Goal: Task Accomplishment & Management: Complete application form

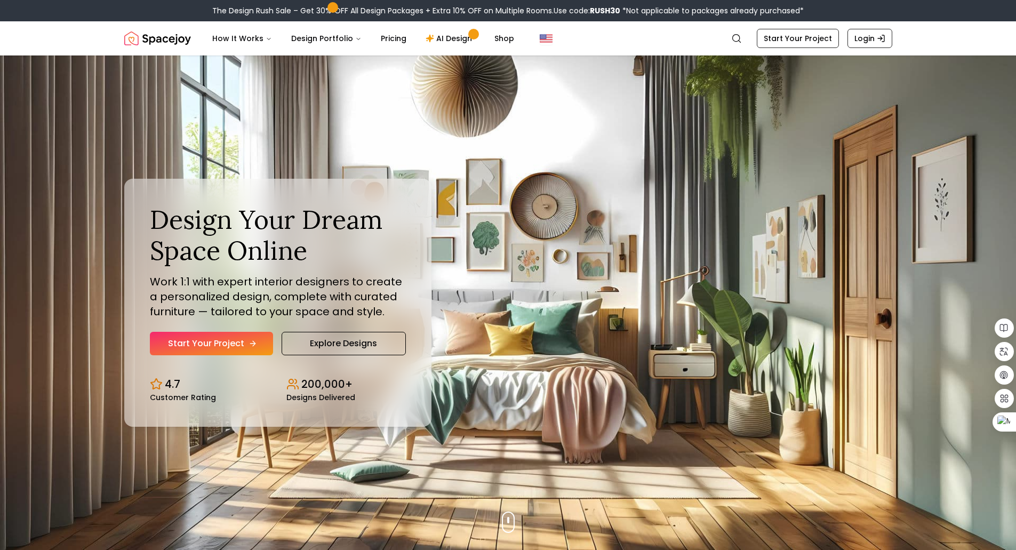
click at [235, 346] on link "Start Your Project" at bounding box center [211, 343] width 123 height 23
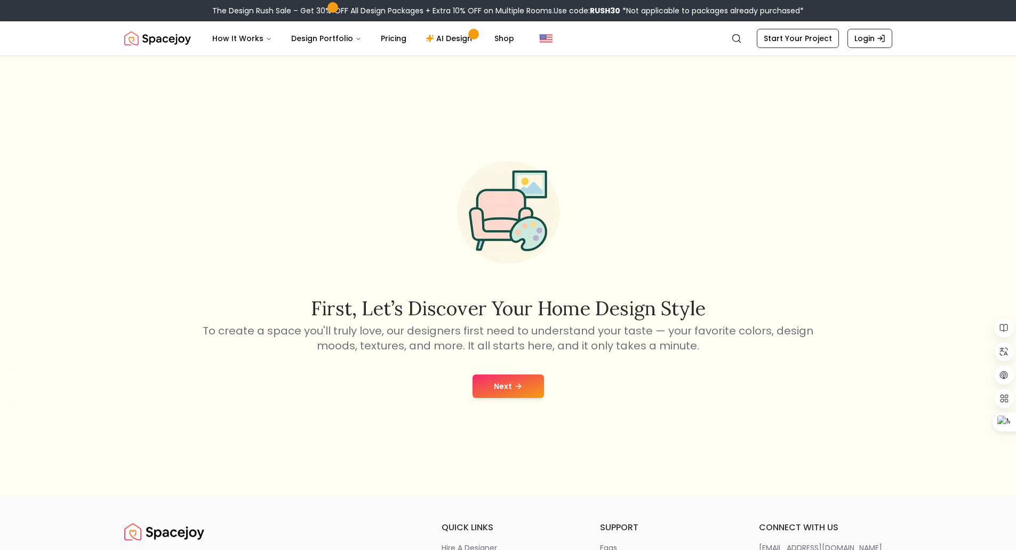
click at [530, 387] on button "Next" at bounding box center [508, 385] width 71 height 23
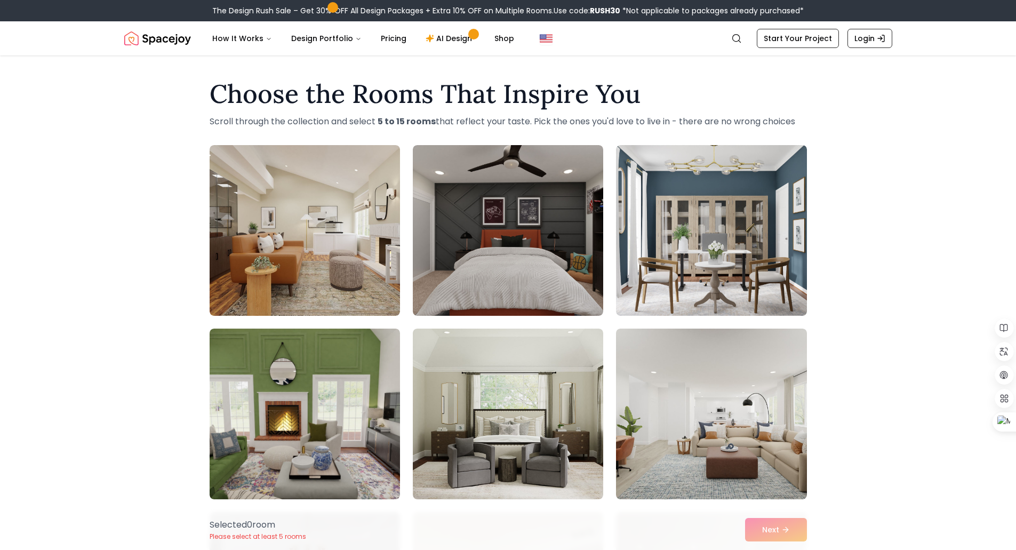
click at [796, 531] on div "Selected 0 room Please select at least 5 rooms Next" at bounding box center [508, 529] width 614 height 41
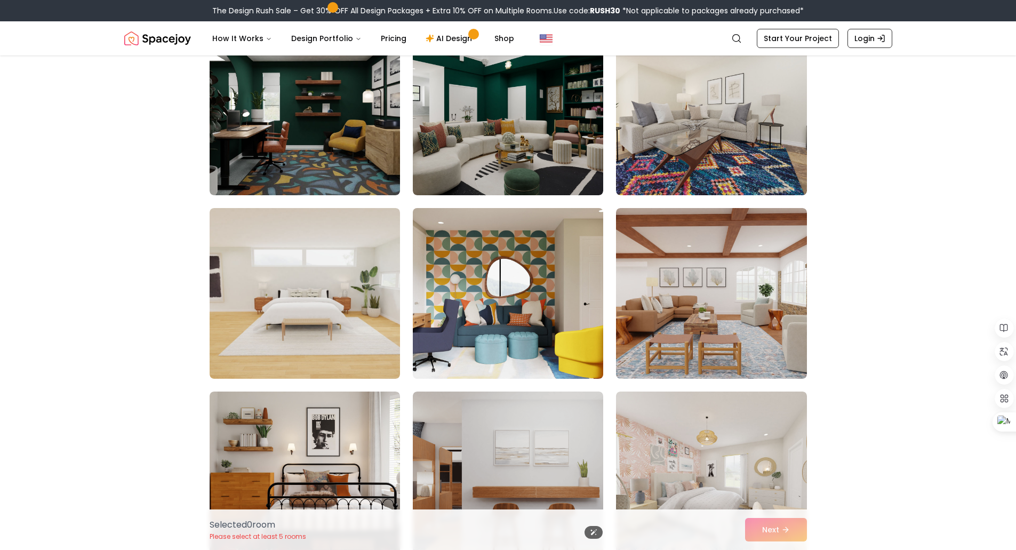
scroll to position [1013, 0]
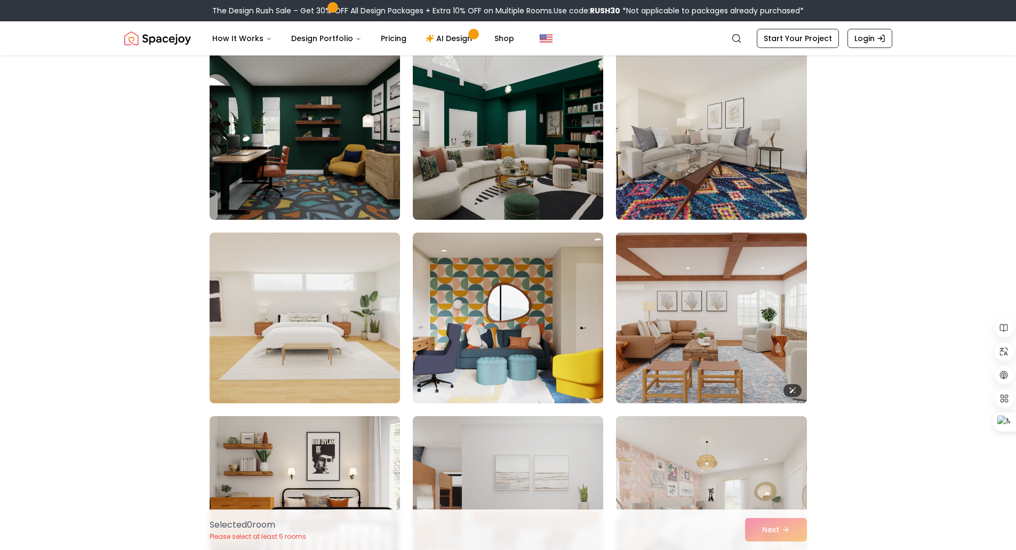
click at [707, 350] on img at bounding box center [711, 317] width 200 height 179
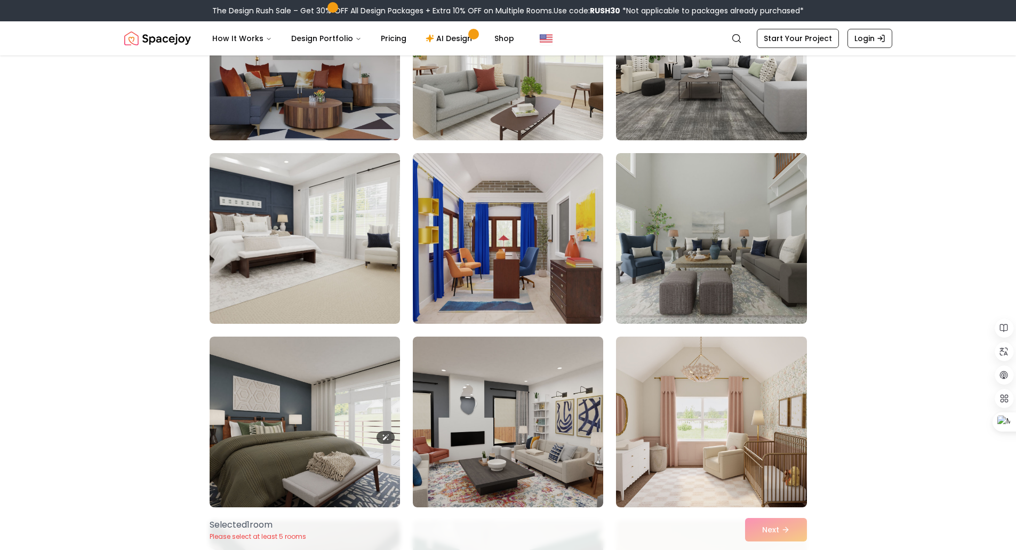
scroll to position [533, 0]
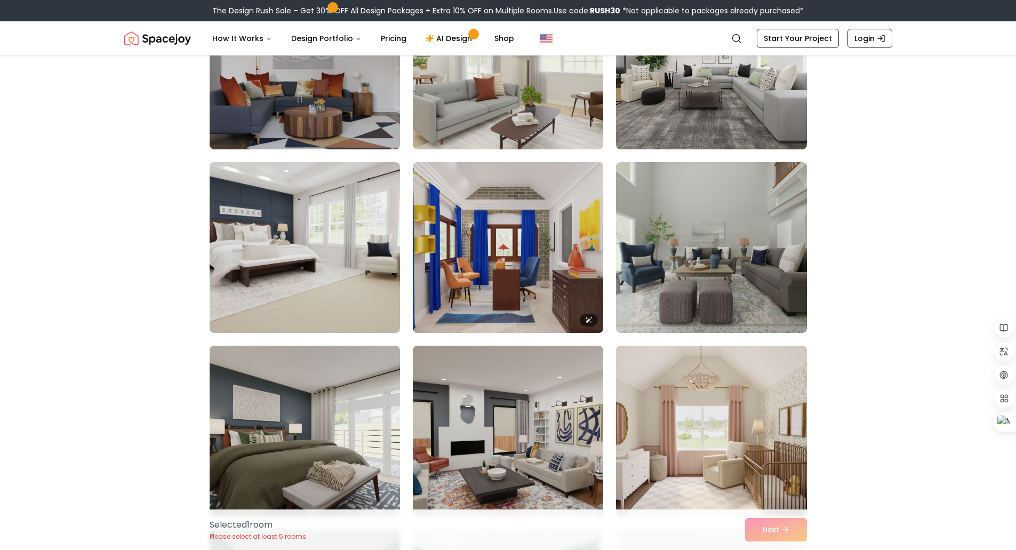
click at [483, 296] on img at bounding box center [508, 247] width 200 height 179
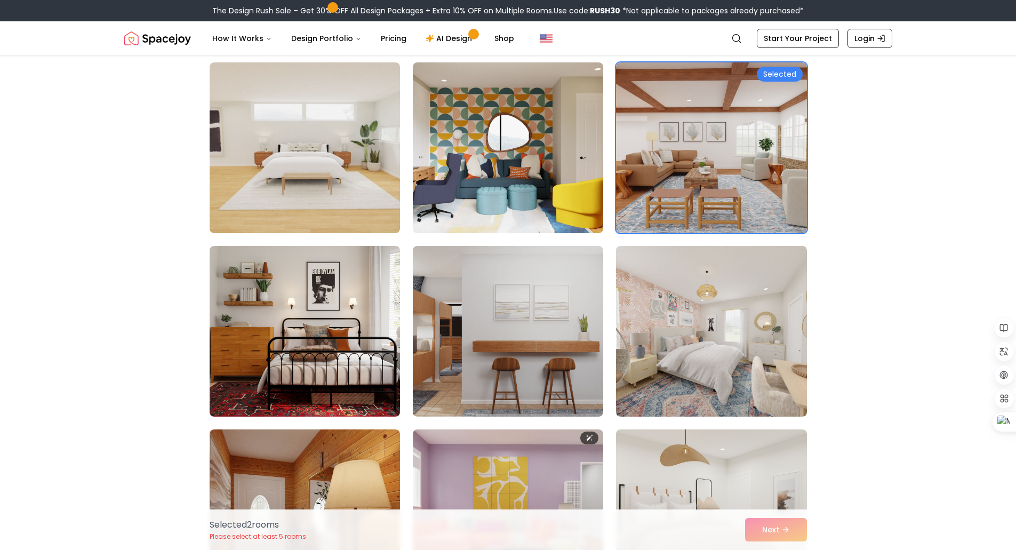
scroll to position [1334, 0]
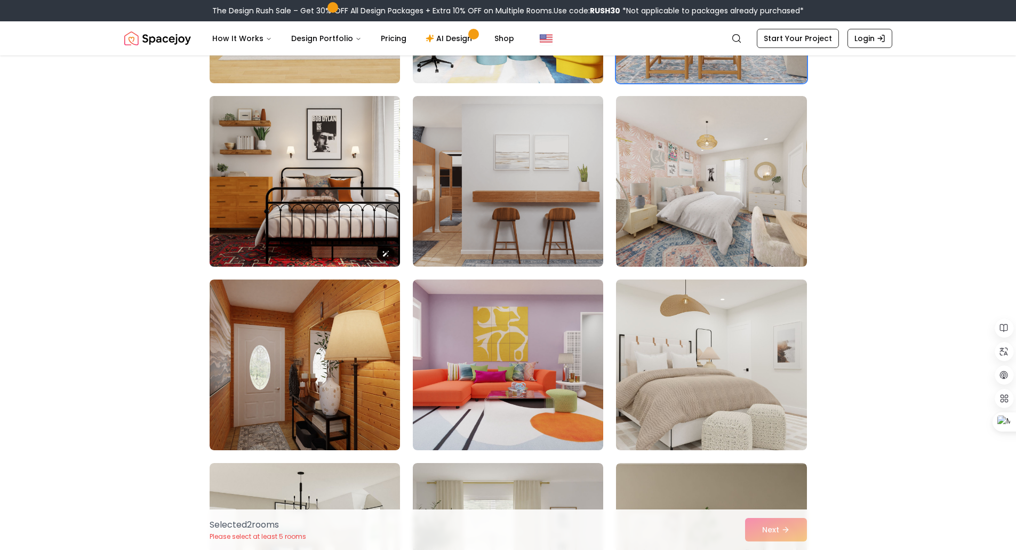
click at [307, 183] on img at bounding box center [305, 181] width 200 height 179
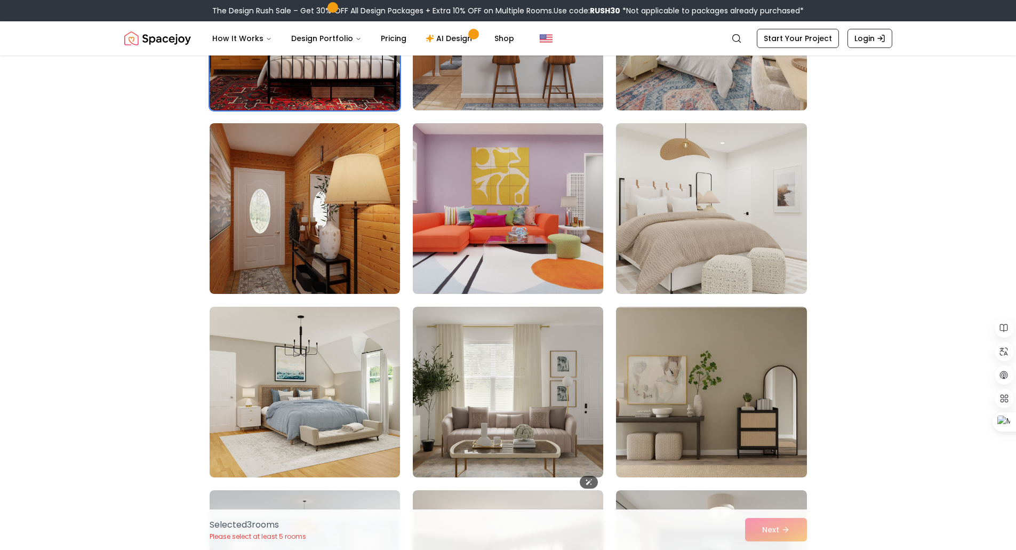
scroll to position [1494, 0]
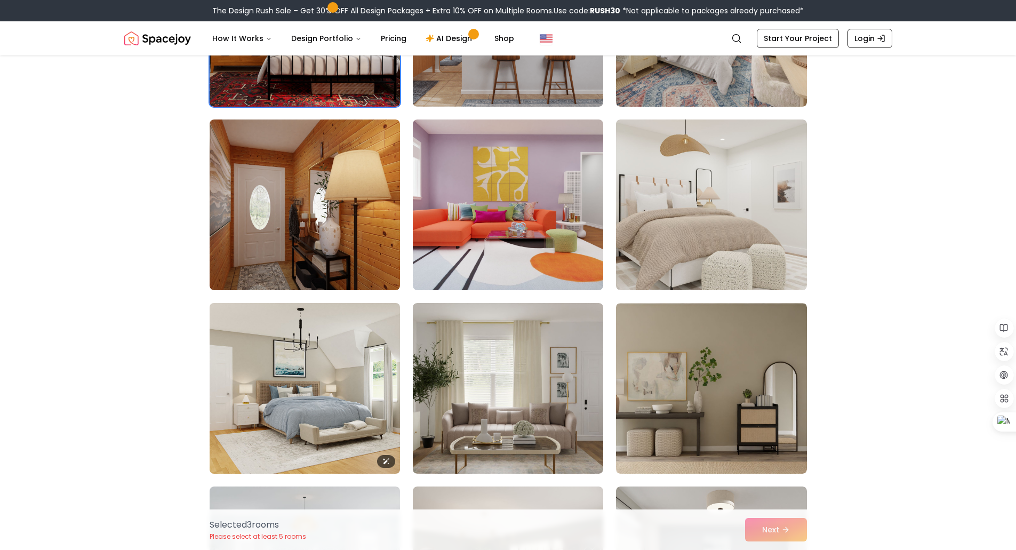
click at [369, 368] on img at bounding box center [305, 388] width 200 height 179
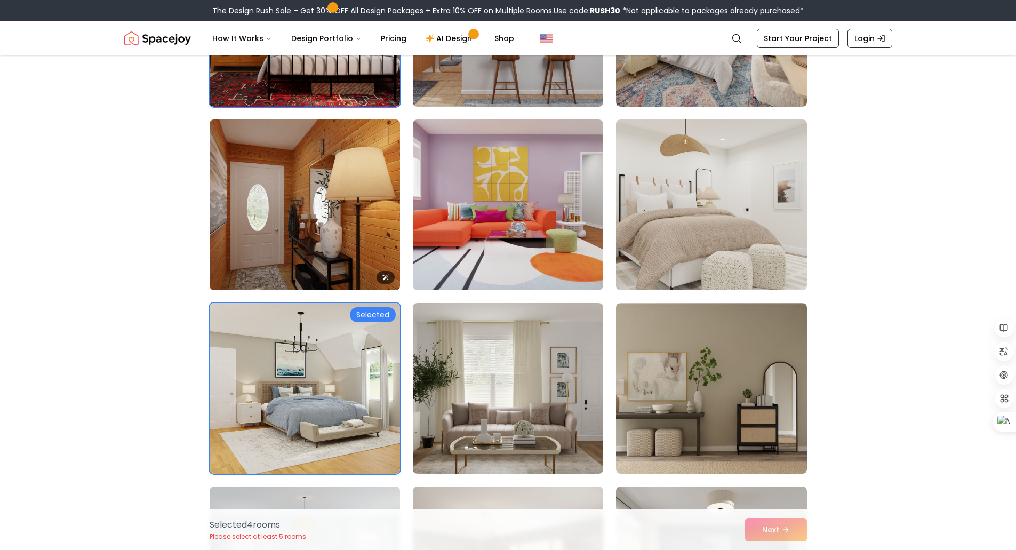
click at [341, 244] on img at bounding box center [305, 204] width 200 height 179
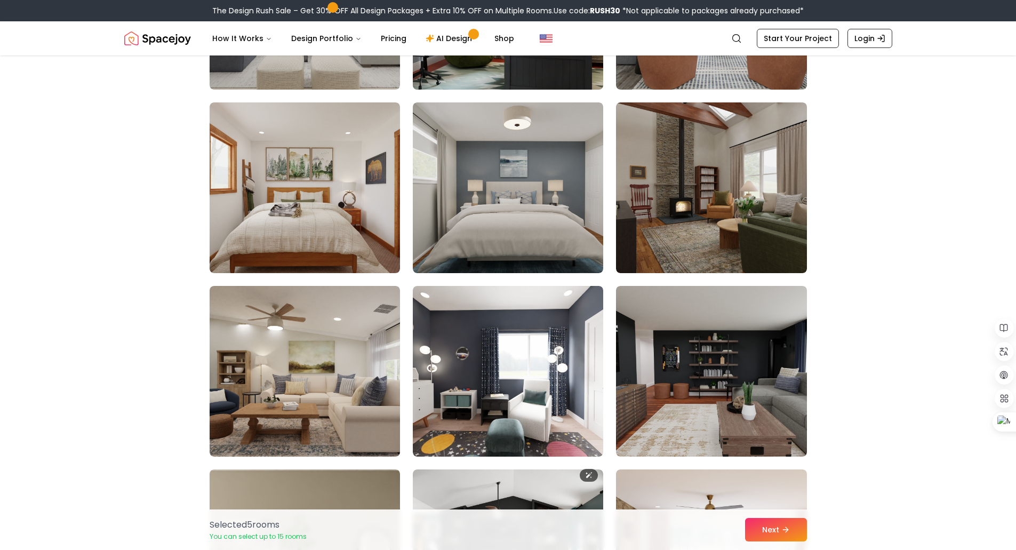
scroll to position [2987, 0]
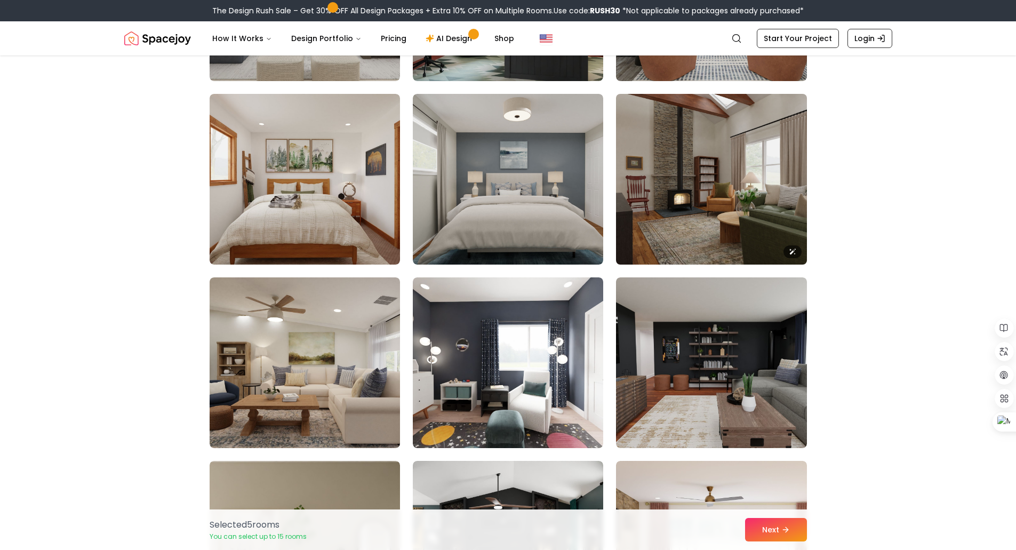
click at [732, 152] on img at bounding box center [711, 179] width 200 height 179
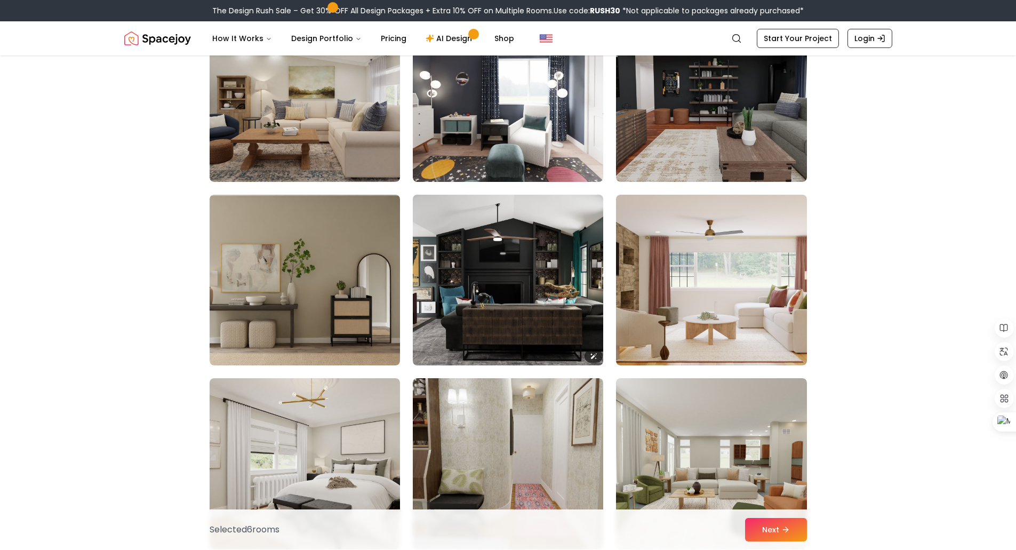
scroll to position [3254, 0]
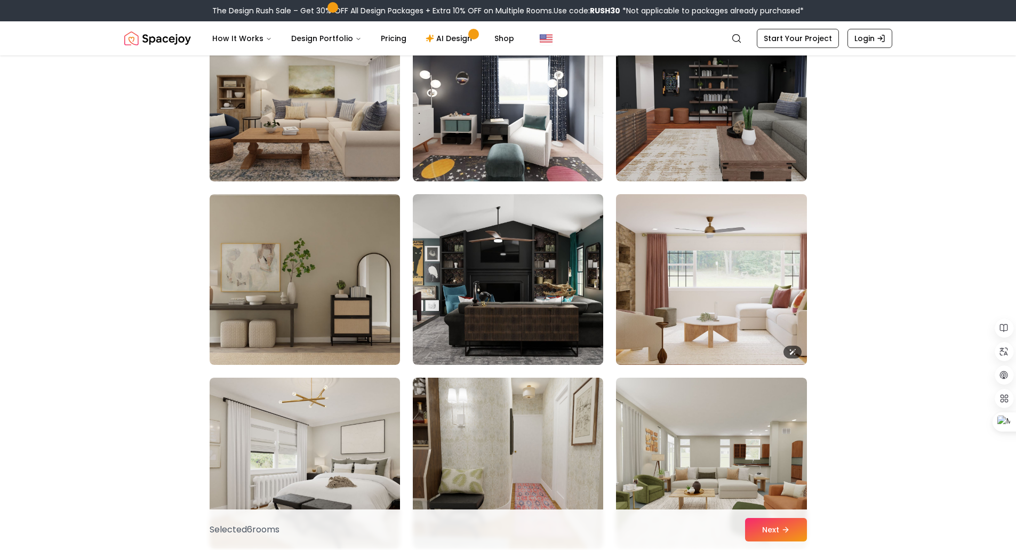
click at [706, 308] on img at bounding box center [711, 279] width 200 height 179
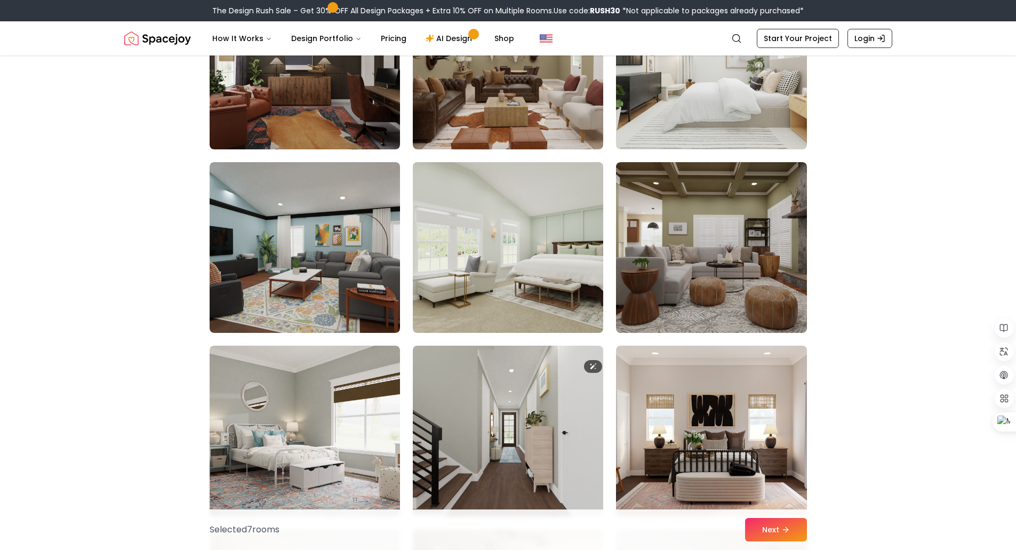
scroll to position [4267, 0]
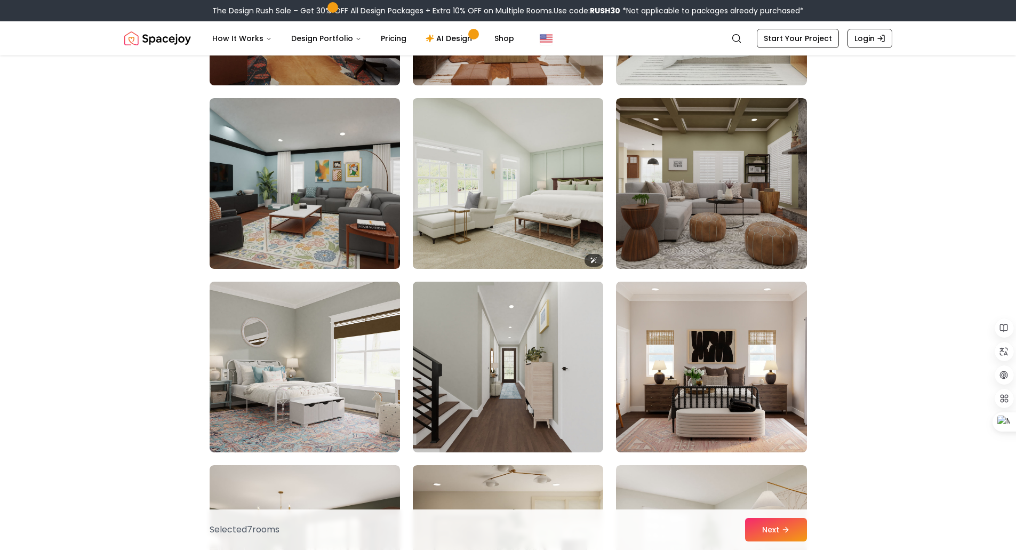
click at [493, 221] on img at bounding box center [508, 183] width 200 height 179
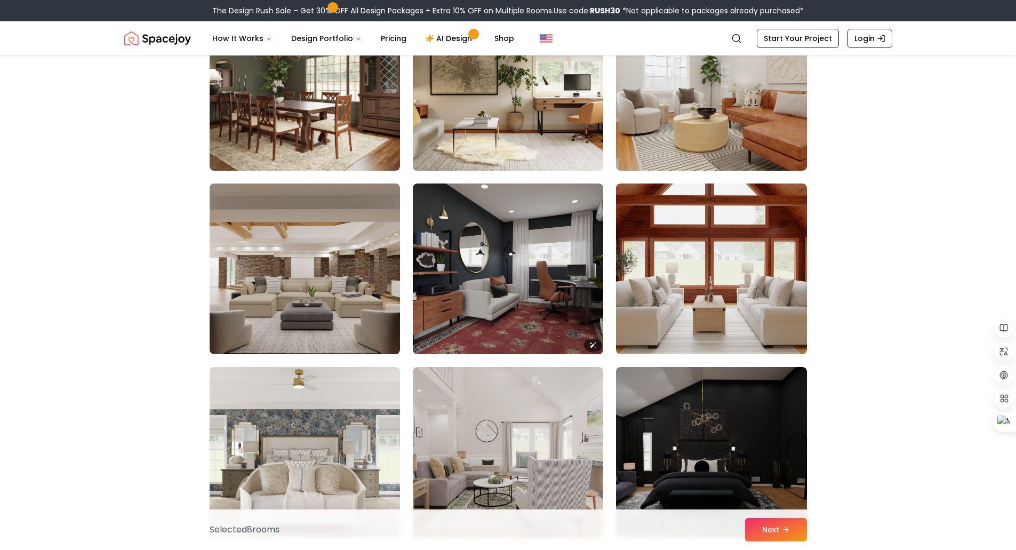
scroll to position [4747, 0]
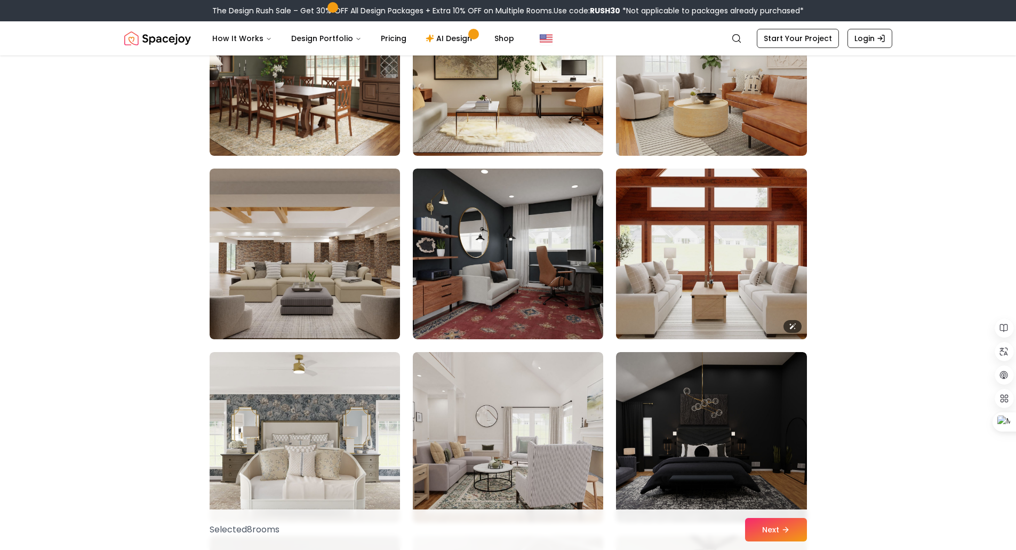
click at [709, 253] on img at bounding box center [711, 253] width 200 height 179
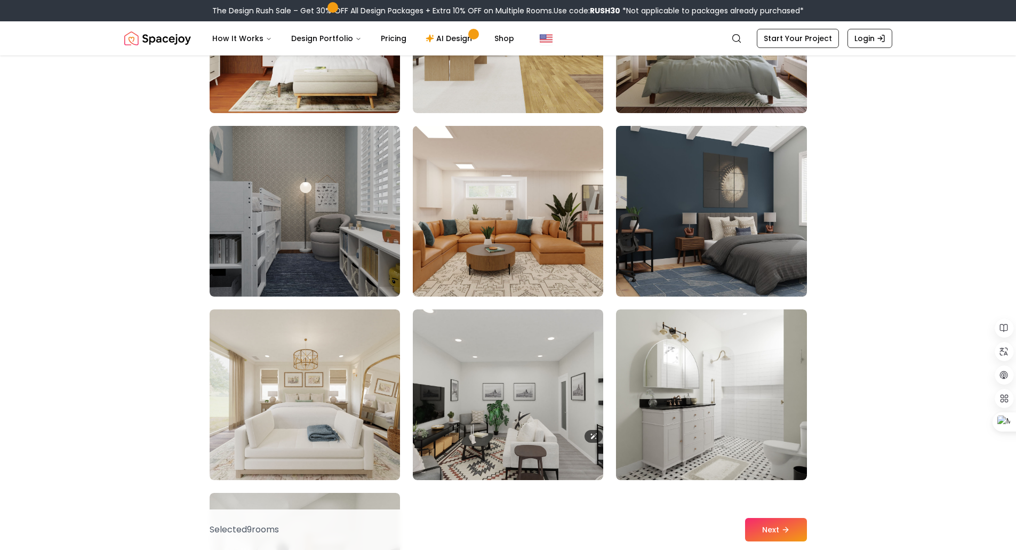
scroll to position [5868, 0]
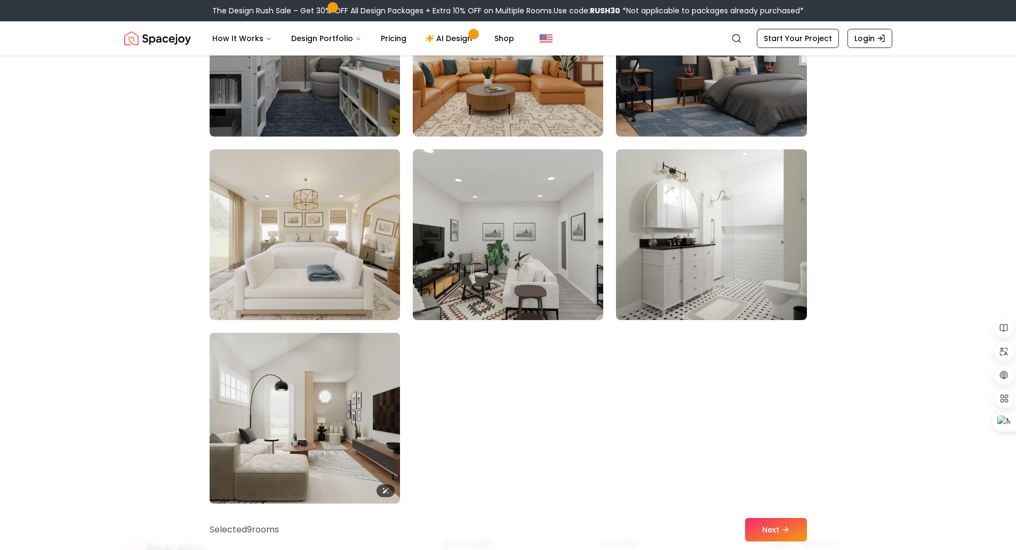
click at [376, 444] on img at bounding box center [305, 418] width 200 height 179
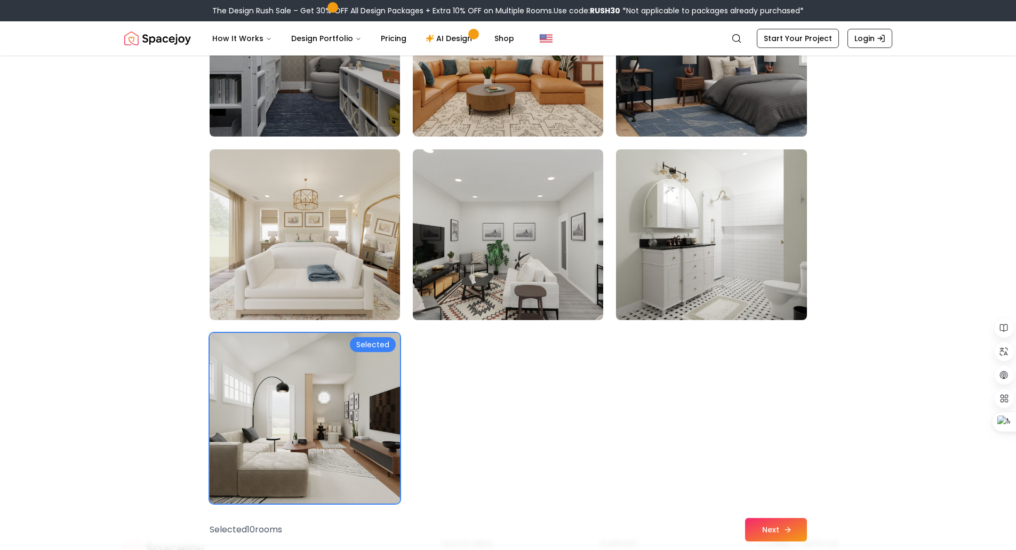
click at [772, 524] on button "Next" at bounding box center [776, 529] width 62 height 23
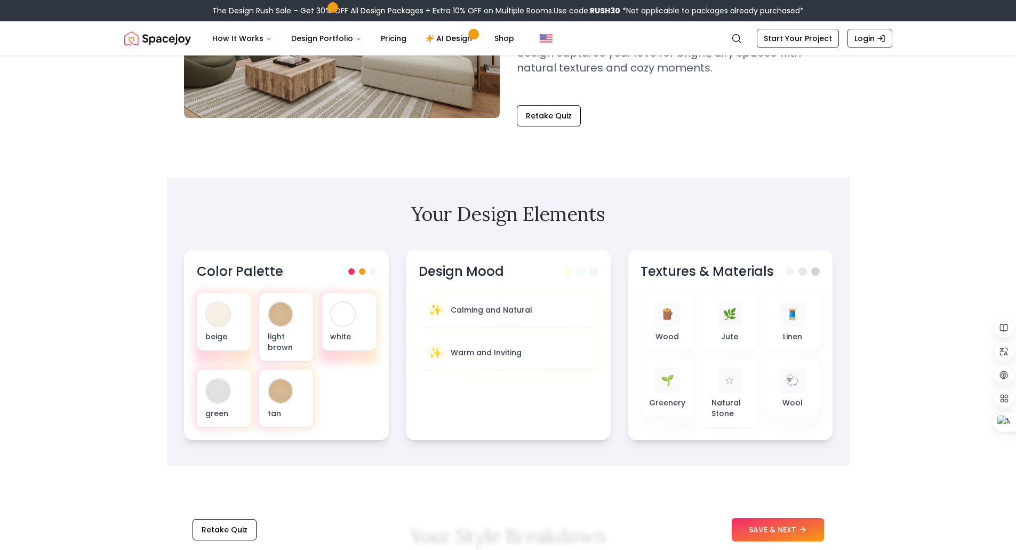
scroll to position [213, 0]
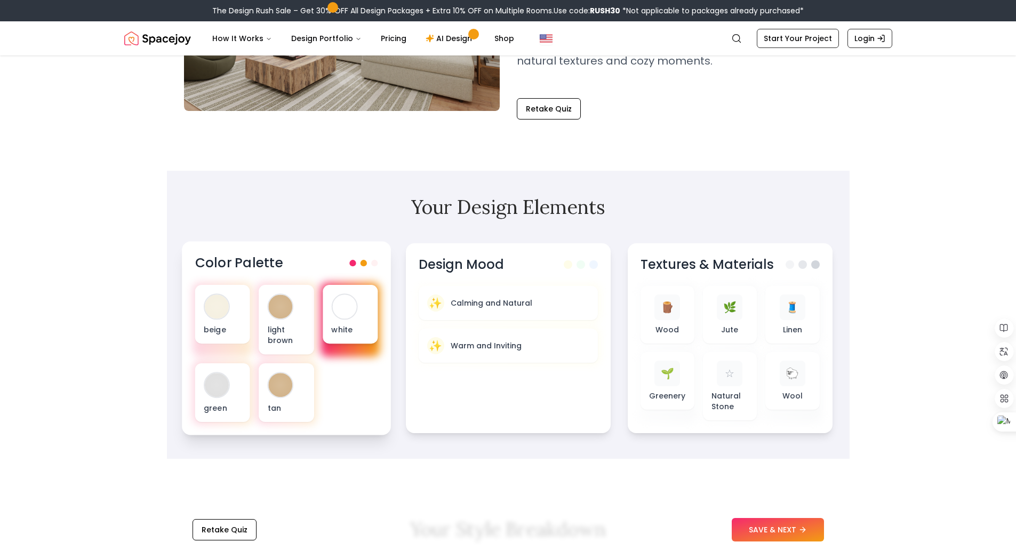
click at [332, 307] on div at bounding box center [344, 306] width 24 height 24
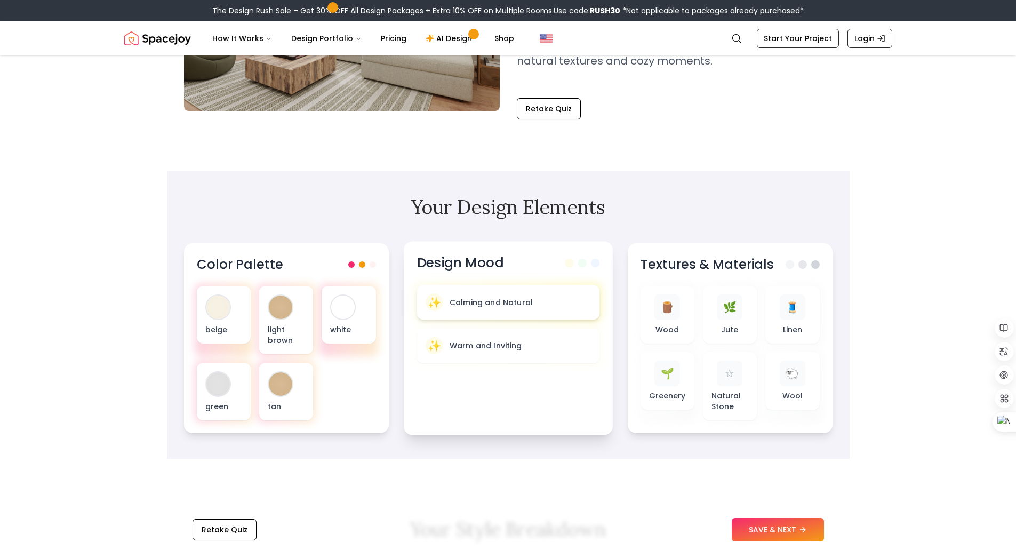
click at [518, 308] on div "✨ Calming and Natural" at bounding box center [507, 302] width 165 height 18
click at [656, 307] on div "🪵" at bounding box center [666, 306] width 26 height 26
click at [680, 326] on div "🪵 Wood" at bounding box center [666, 314] width 38 height 42
click at [735, 385] on div "☆" at bounding box center [730, 374] width 26 height 26
click at [682, 320] on div "🪵 Wood" at bounding box center [666, 314] width 38 height 42
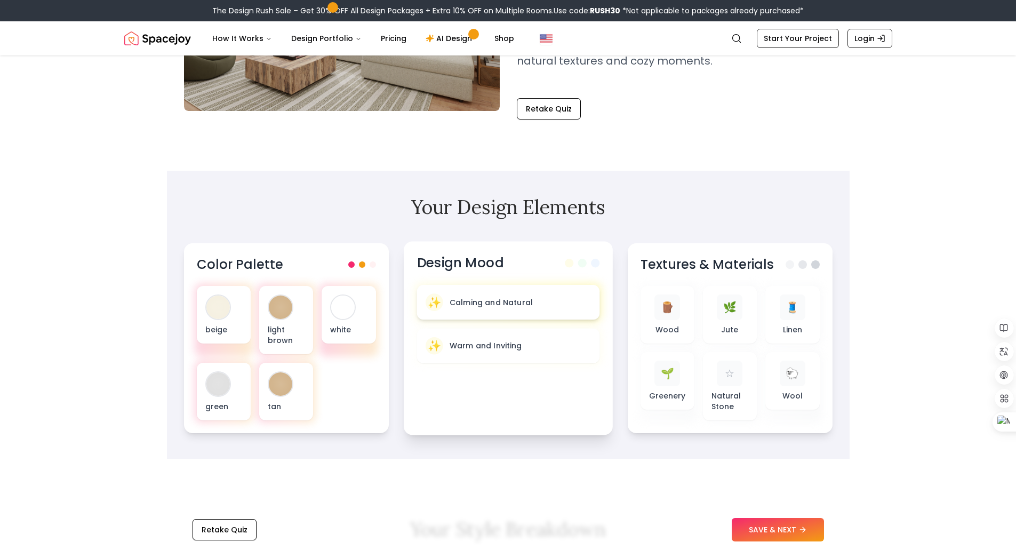
click at [486, 302] on p "Calming and Natural" at bounding box center [490, 302] width 83 height 11
click at [670, 315] on div "🪵" at bounding box center [666, 306] width 26 height 26
click at [791, 532] on button "SAVE & NEXT" at bounding box center [778, 529] width 92 height 23
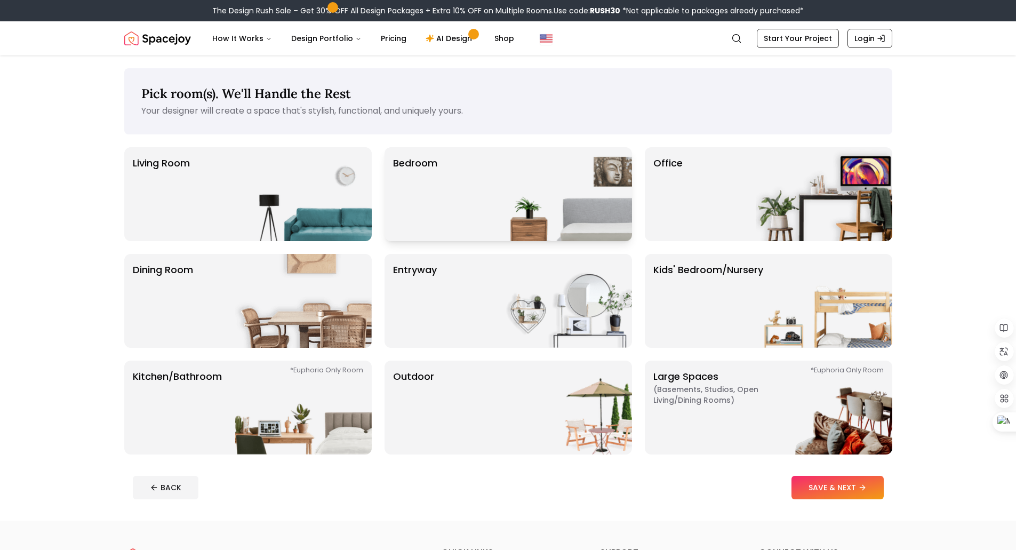
click at [473, 198] on div "Bedroom" at bounding box center [509, 194] width 248 height 94
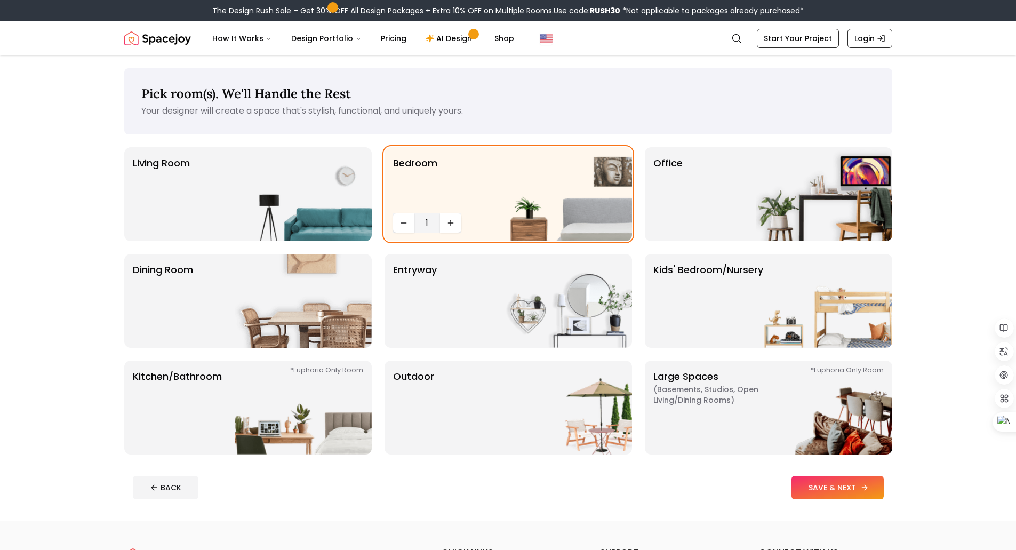
click at [854, 486] on button "SAVE & NEXT" at bounding box center [838, 487] width 92 height 23
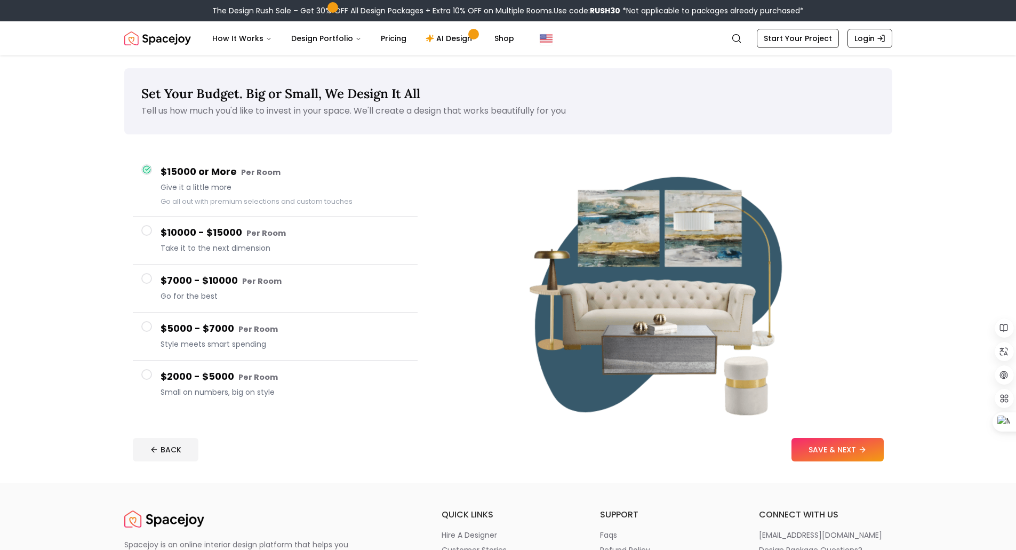
click at [148, 375] on span at bounding box center [146, 374] width 11 height 11
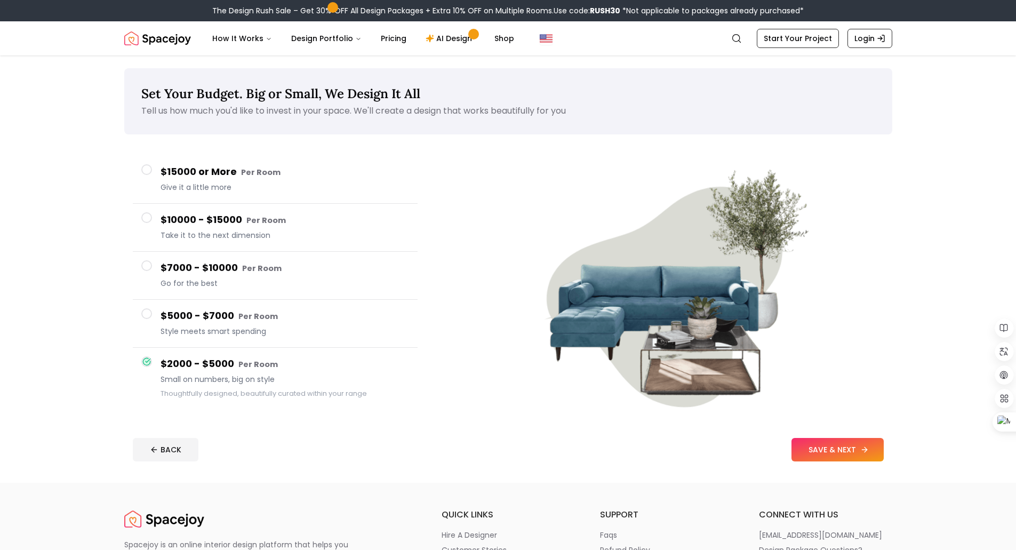
click at [835, 450] on button "SAVE & NEXT" at bounding box center [838, 449] width 92 height 23
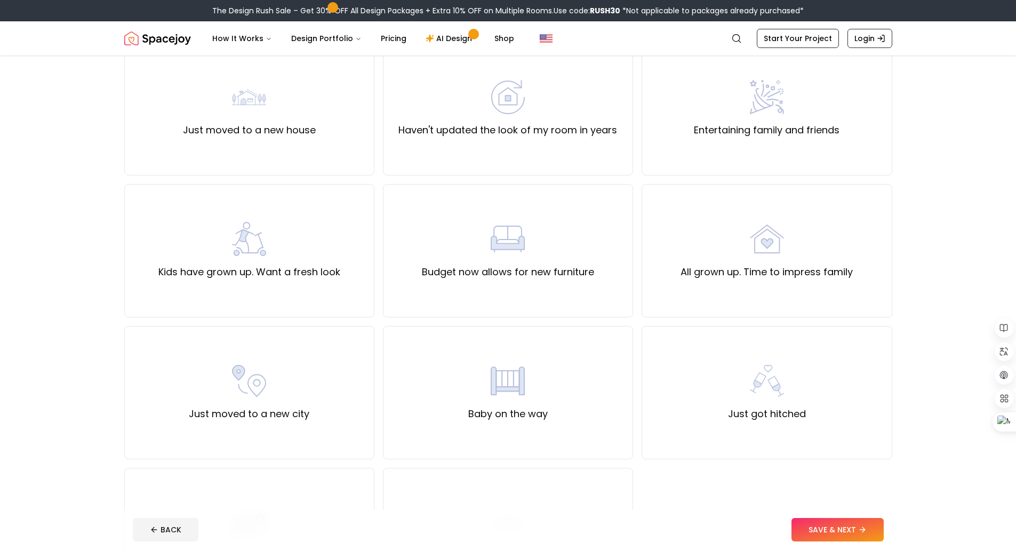
scroll to position [107, 0]
click at [290, 411] on label "Just moved to a new city" at bounding box center [249, 412] width 121 height 15
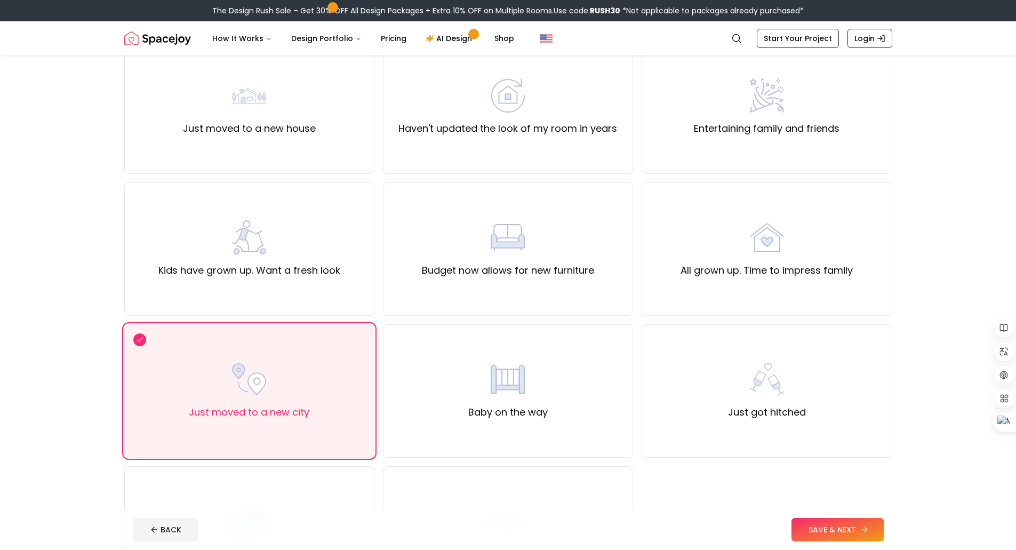
click at [865, 535] on button "SAVE & NEXT" at bounding box center [838, 529] width 92 height 23
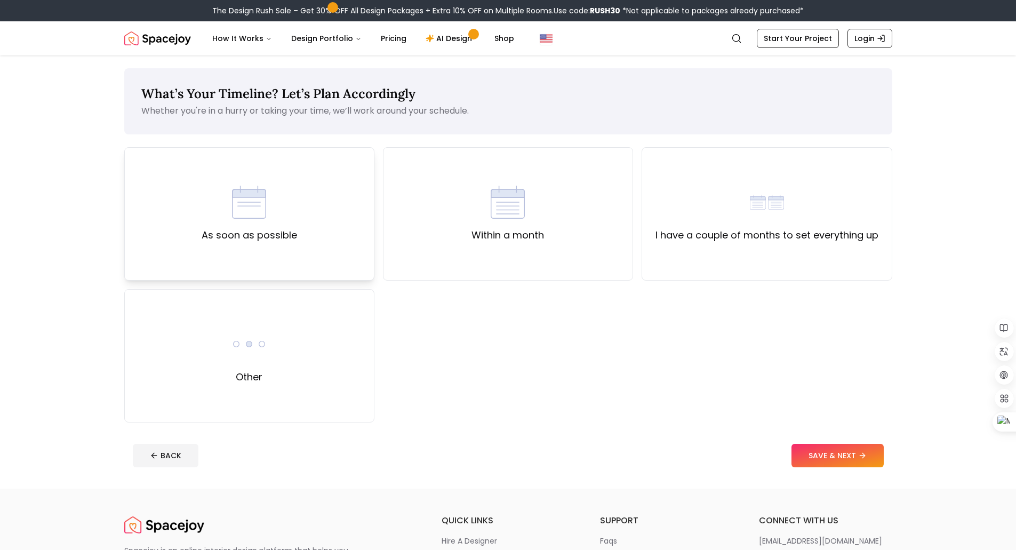
click at [266, 224] on div "As soon as possible" at bounding box center [249, 214] width 95 height 58
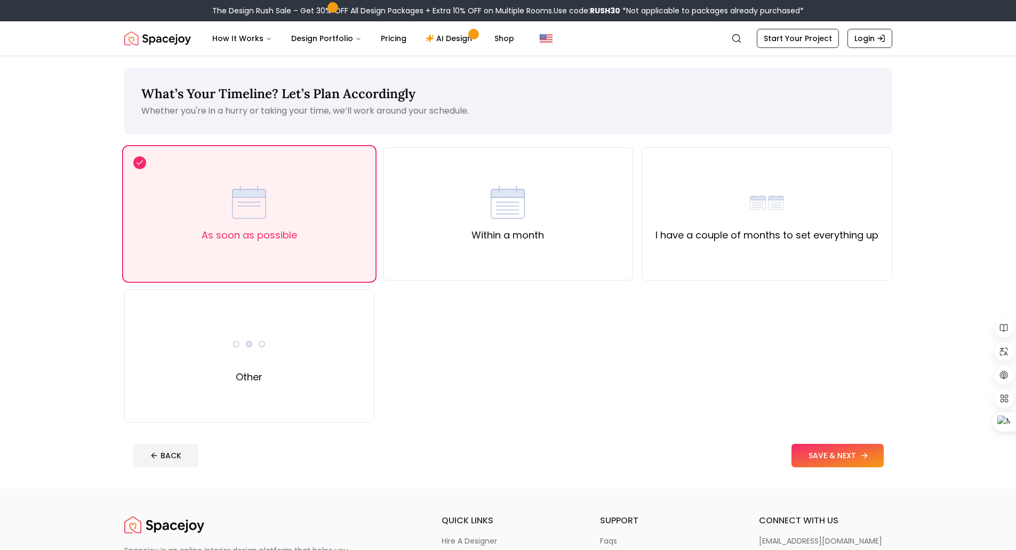
drag, startPoint x: 873, startPoint y: 459, endPoint x: 883, endPoint y: 419, distance: 41.3
click at [873, 458] on button "SAVE & NEXT" at bounding box center [838, 455] width 92 height 23
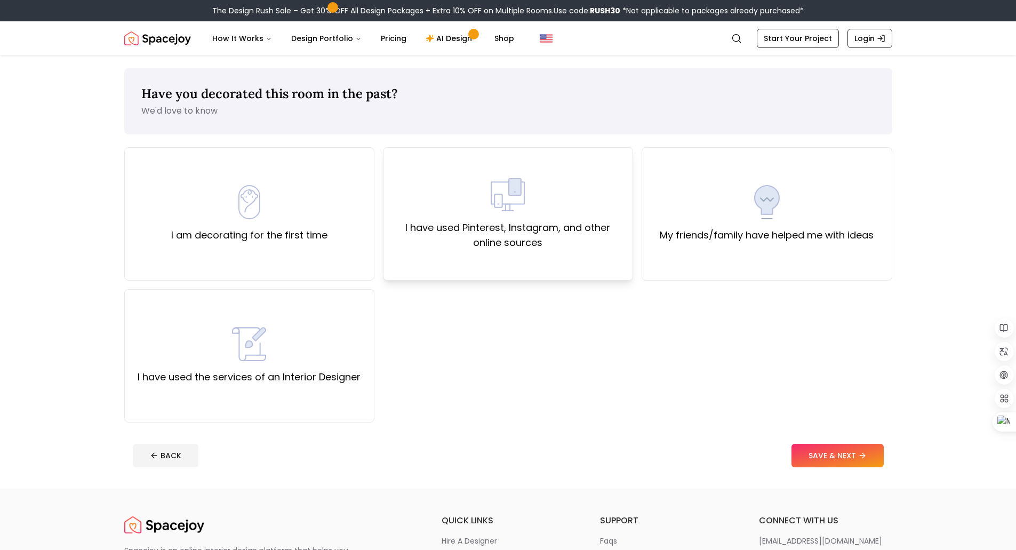
click at [521, 234] on label "I have used Pinterest, Instagram, and other online sources" at bounding box center [508, 235] width 232 height 30
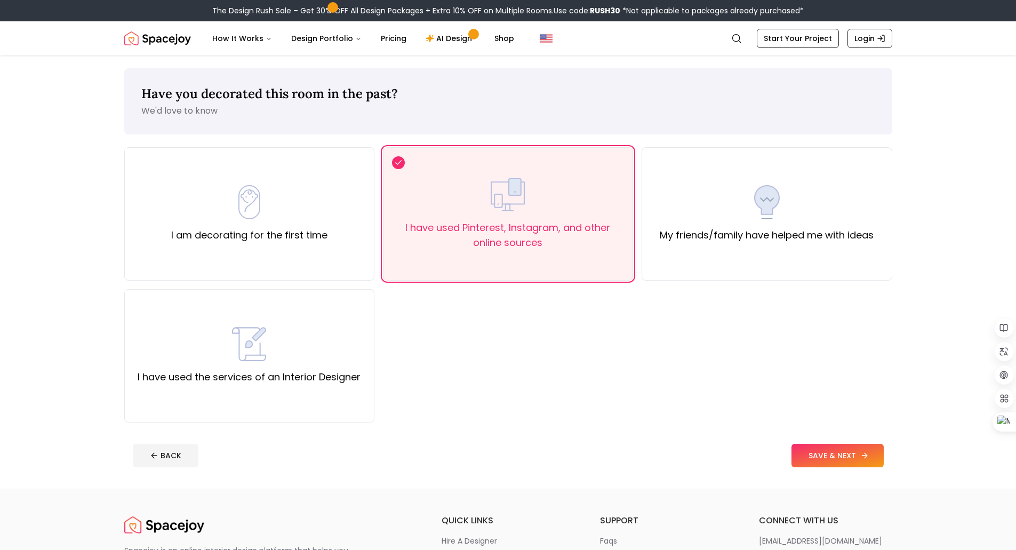
click at [870, 456] on button "SAVE & NEXT" at bounding box center [838, 455] width 92 height 23
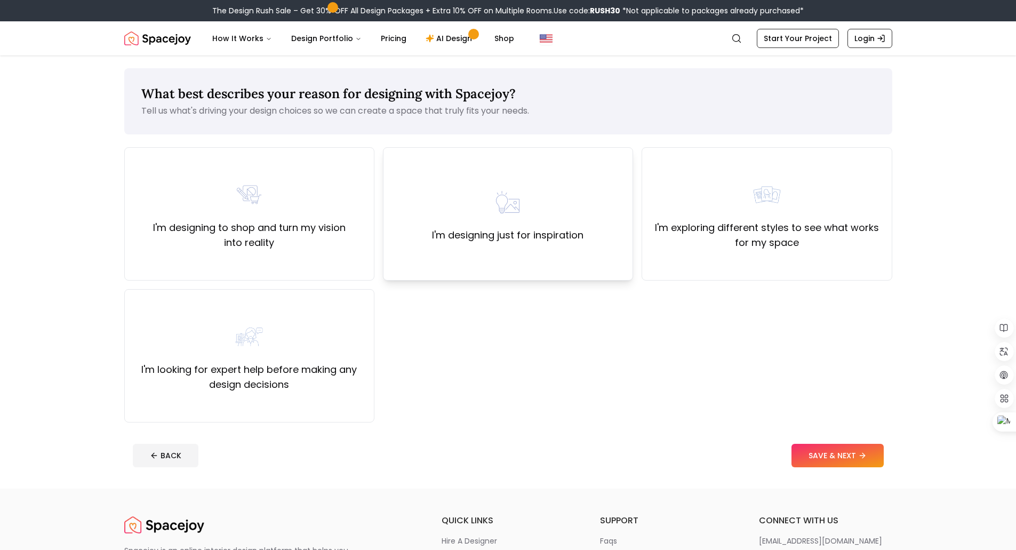
click at [523, 245] on div "I'm designing just for inspiration" at bounding box center [508, 213] width 250 height 133
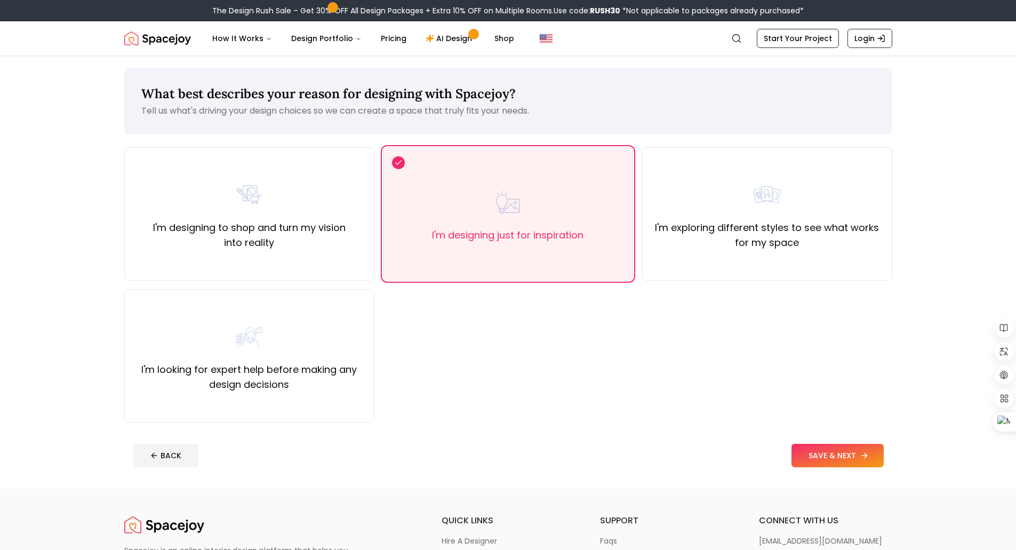
click at [836, 452] on button "SAVE & NEXT" at bounding box center [838, 455] width 92 height 23
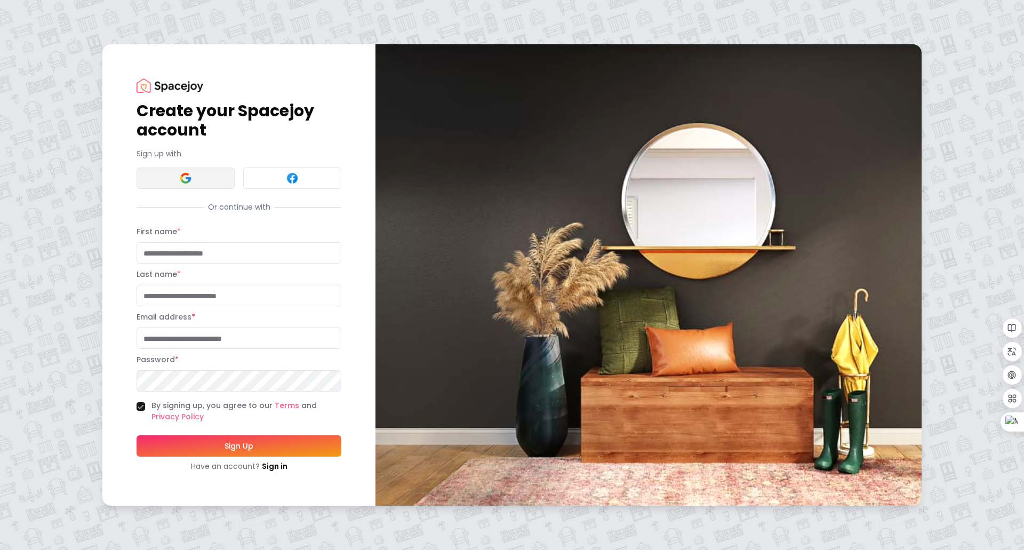
click at [188, 173] on img at bounding box center [185, 178] width 13 height 13
